Goal: Check status: Check status

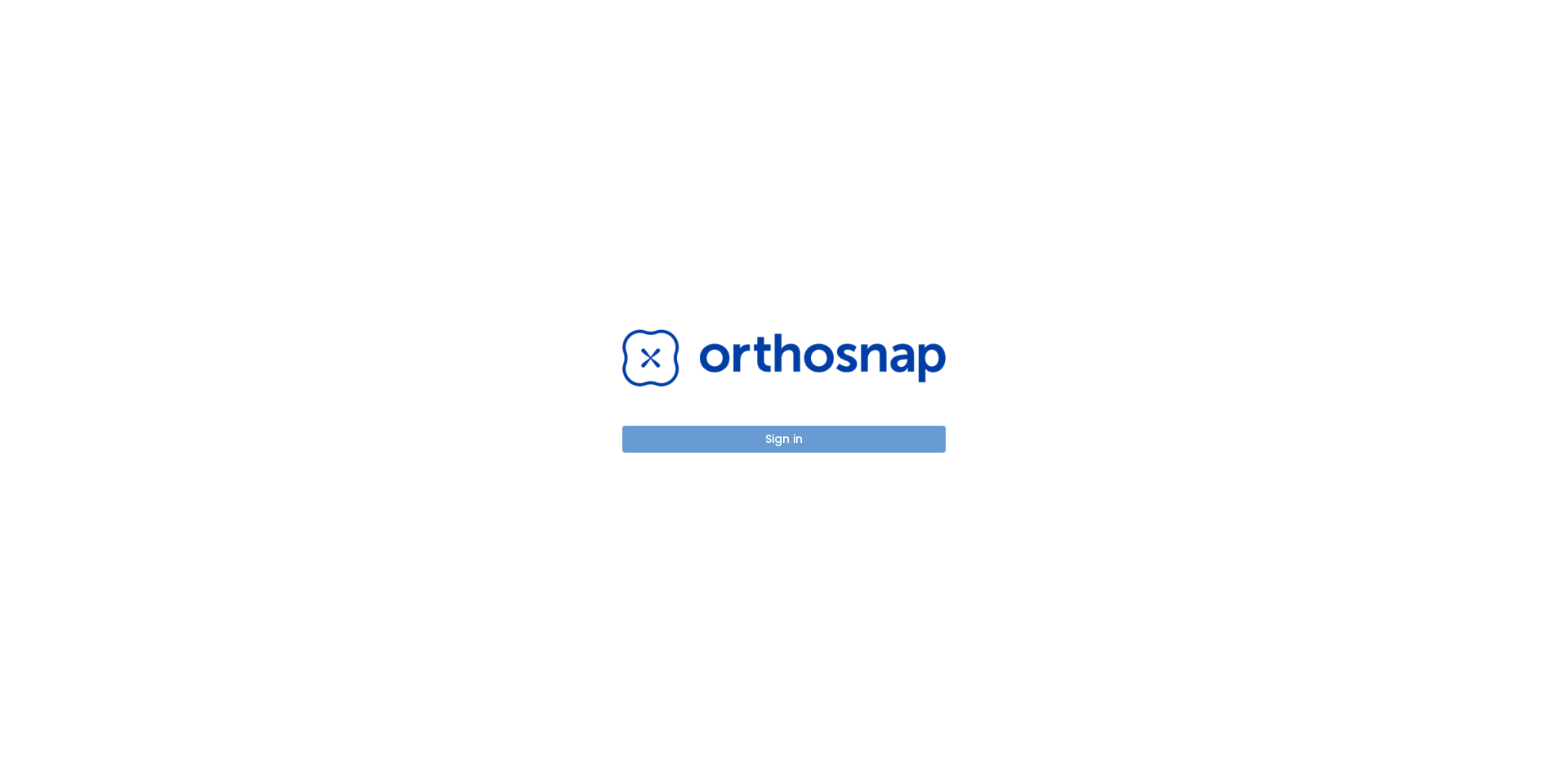
click at [769, 450] on button "Sign in" at bounding box center [784, 439] width 323 height 27
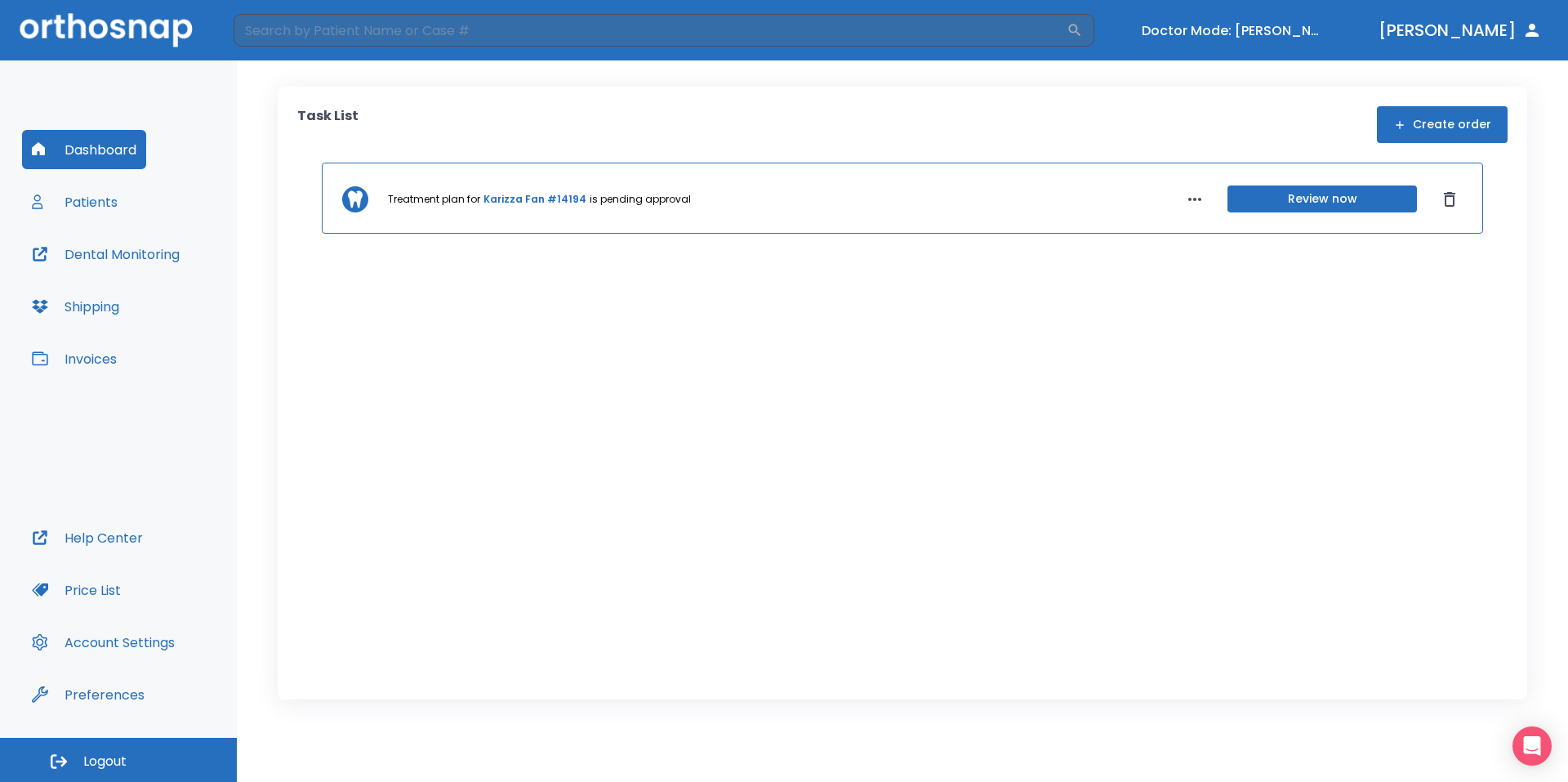
click at [511, 203] on link "Karizza Fan #14194" at bounding box center [535, 200] width 103 height 14
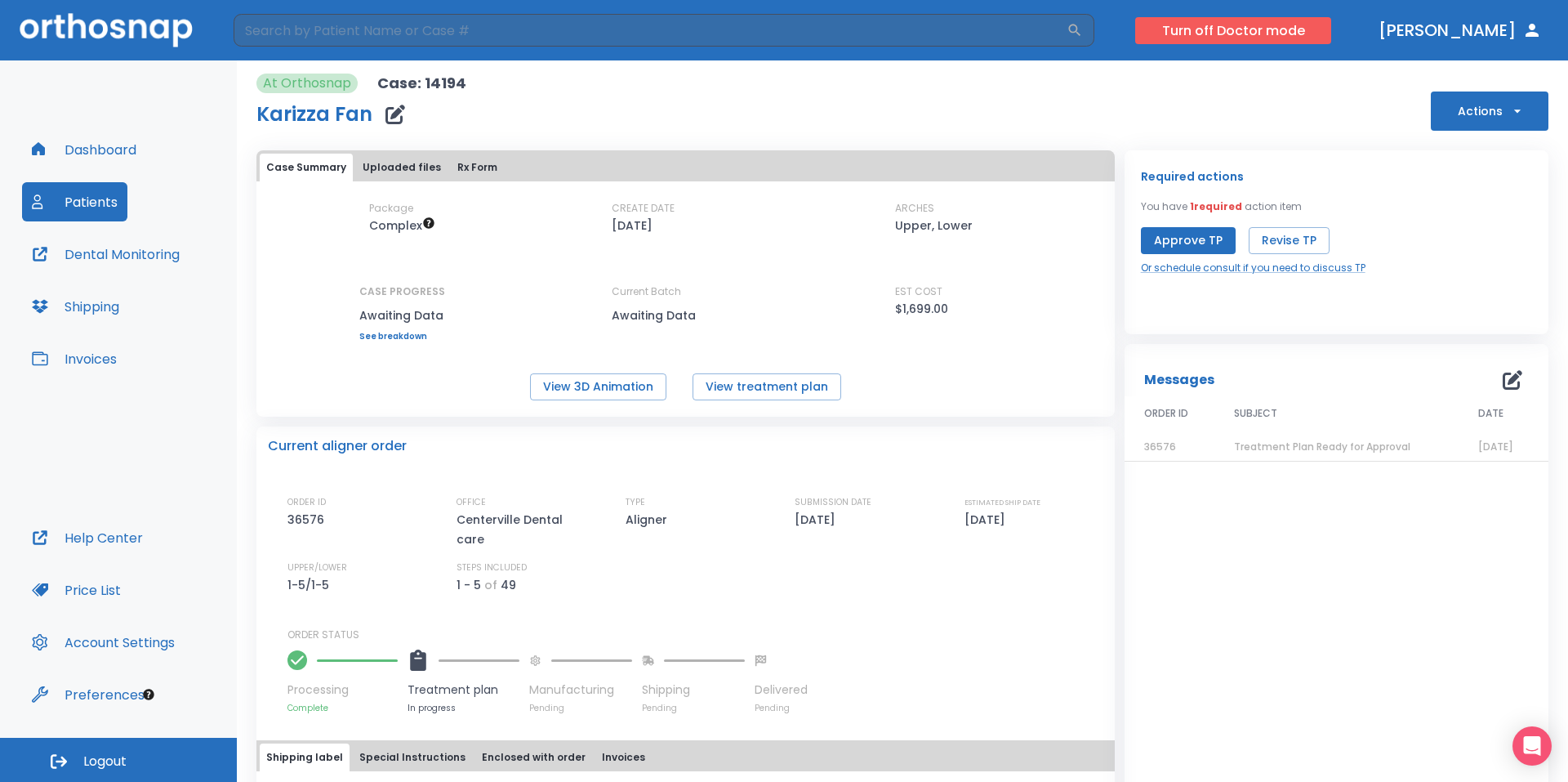
drag, startPoint x: 1272, startPoint y: 39, endPoint x: 1257, endPoint y: 37, distance: 15.1
click at [1270, 39] on button "Turn off Doctor mode" at bounding box center [1233, 31] width 196 height 27
